Goal: Information Seeking & Learning: Understand process/instructions

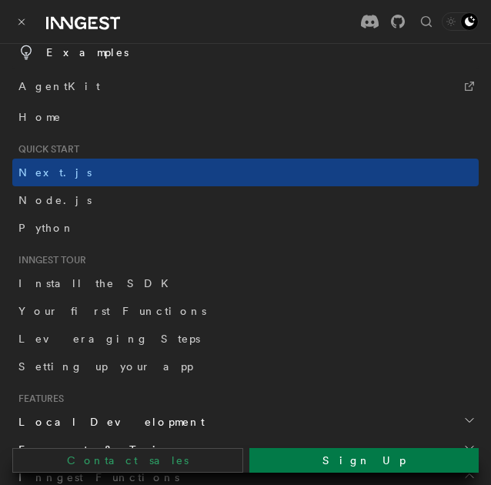
scroll to position [63, 0]
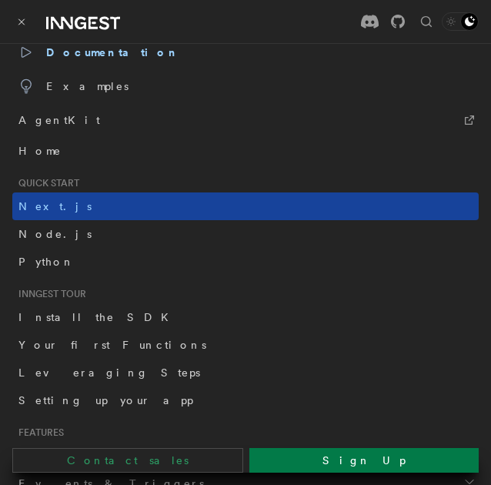
click at [173, 208] on link "Next.js" at bounding box center [245, 206] width 466 height 28
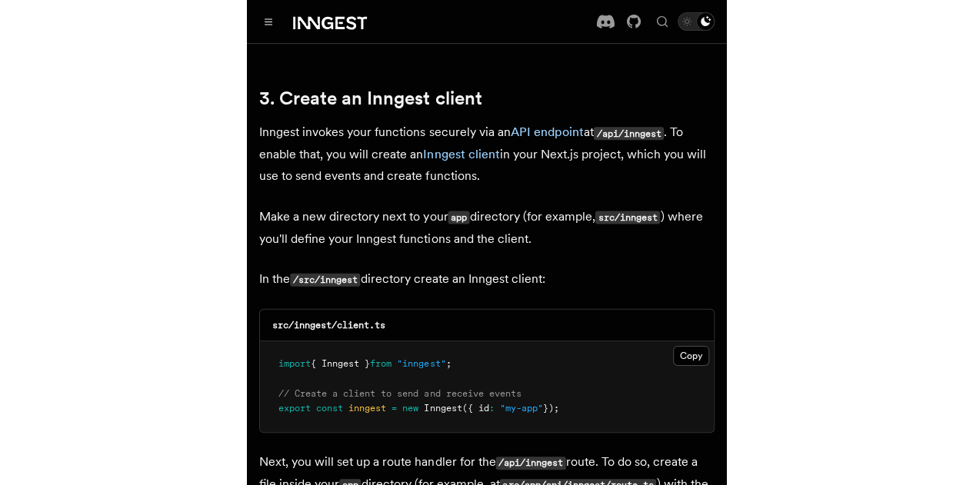
scroll to position [1657, 0]
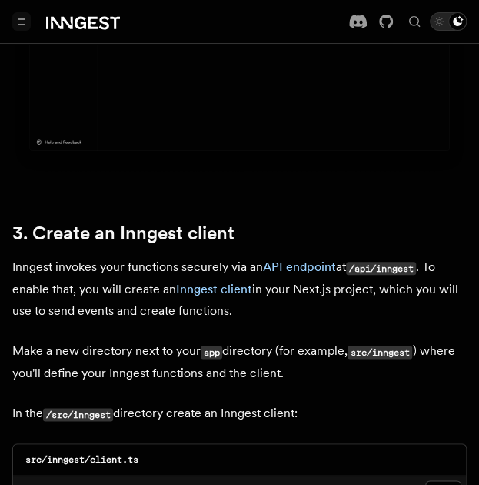
click at [18, 25] on button "Toggle navigation" at bounding box center [21, 21] width 18 height 18
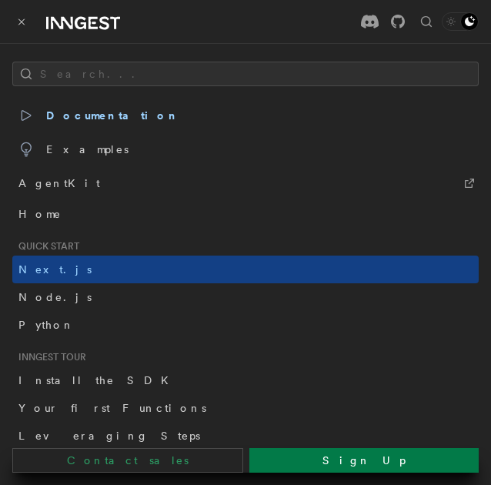
click at [18, 25] on button "Toggle navigation" at bounding box center [21, 21] width 18 height 18
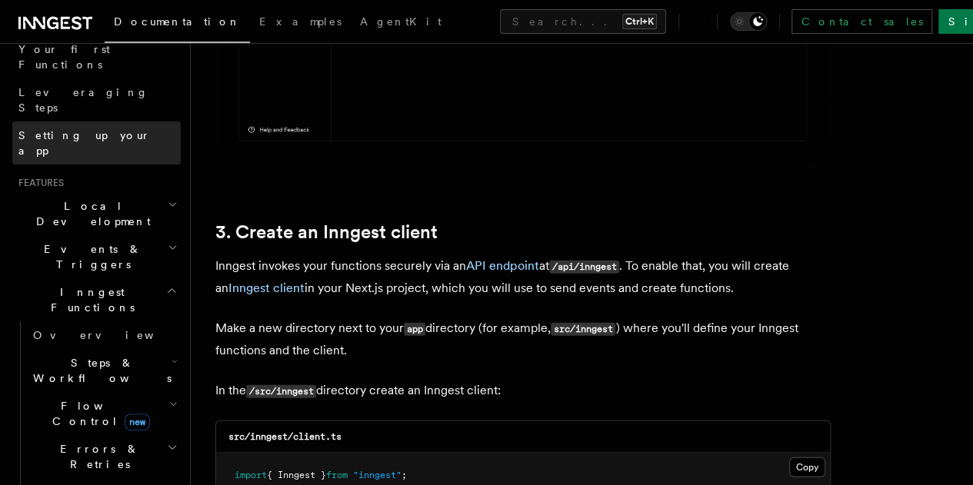
scroll to position [0, 0]
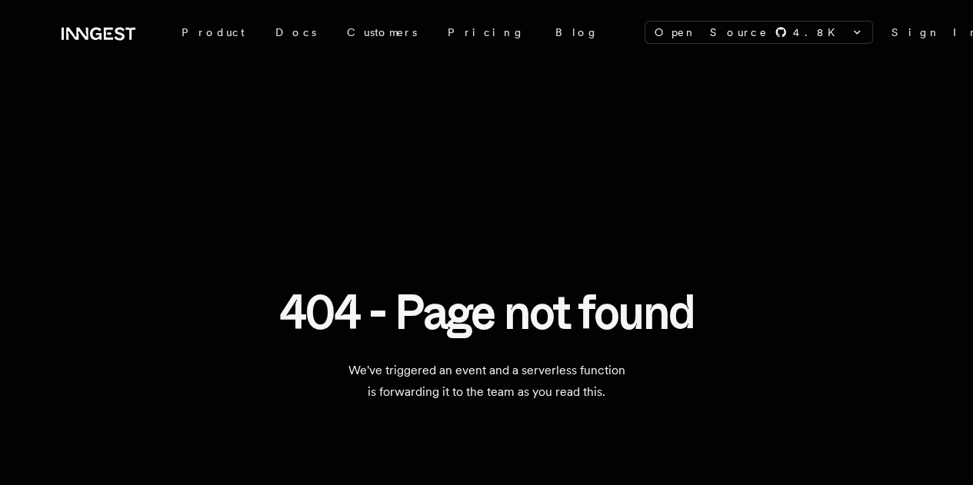
click at [891, 31] on link "Sign In" at bounding box center [935, 32] width 89 height 15
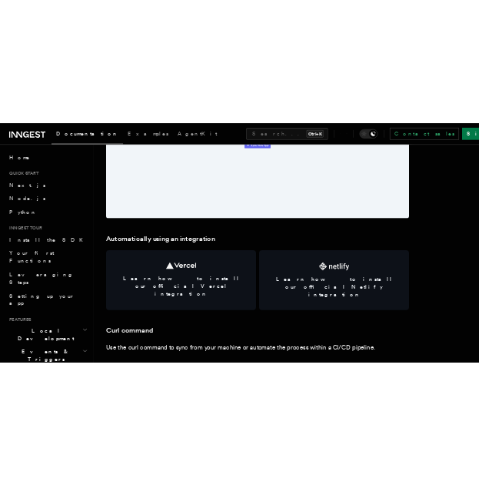
scroll to position [2000, 0]
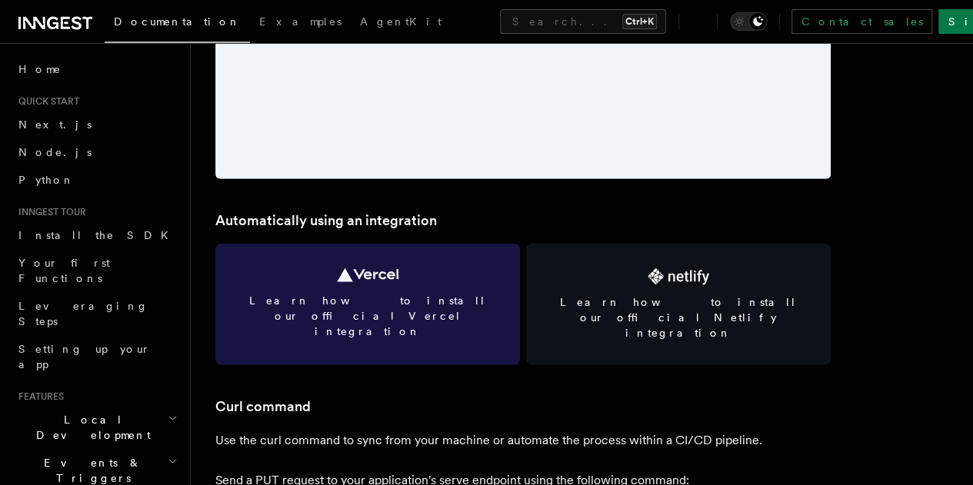
click at [338, 244] on link "Learn how to install our official Vercel integration" at bounding box center [367, 305] width 305 height 122
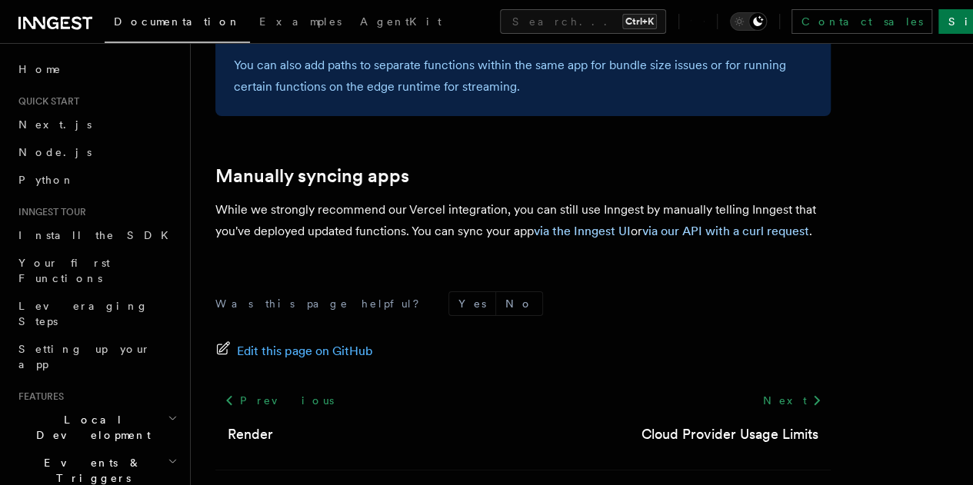
scroll to position [2735, 0]
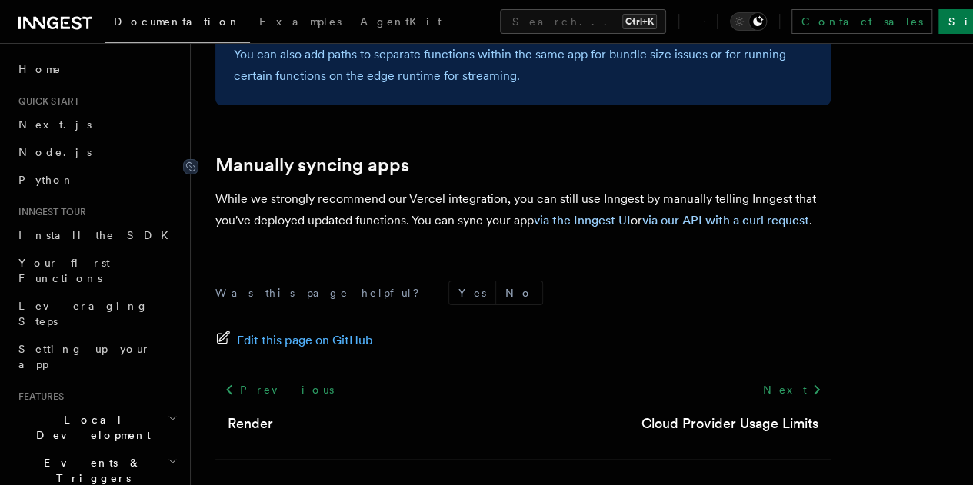
click at [289, 155] on link "Manually syncing apps" at bounding box center [312, 166] width 194 height 22
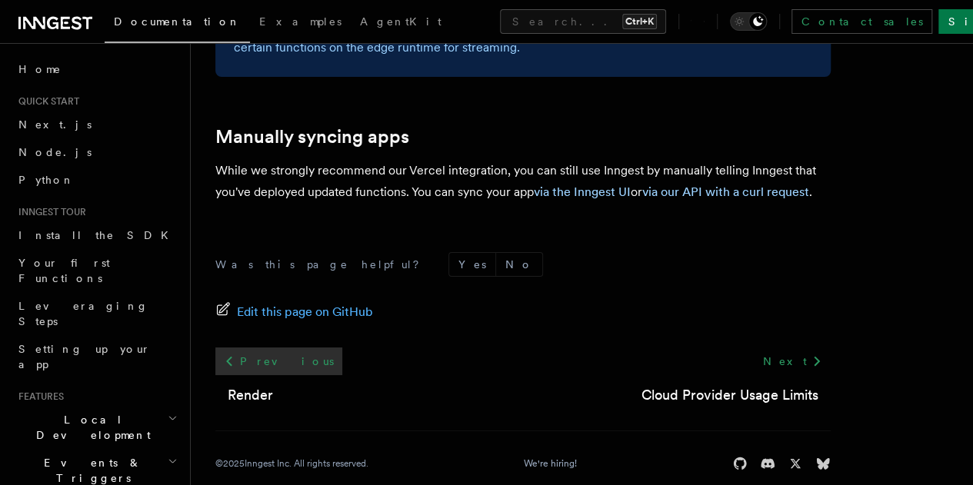
click at [250, 348] on link "Previous" at bounding box center [278, 362] width 127 height 28
